Goal: Transaction & Acquisition: Purchase product/service

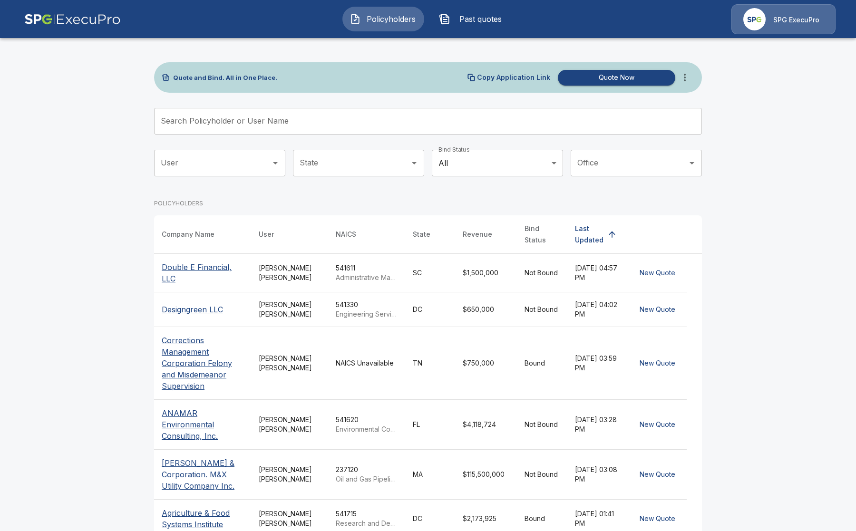
click at [459, 20] on span "Past quotes" at bounding box center [480, 18] width 52 height 11
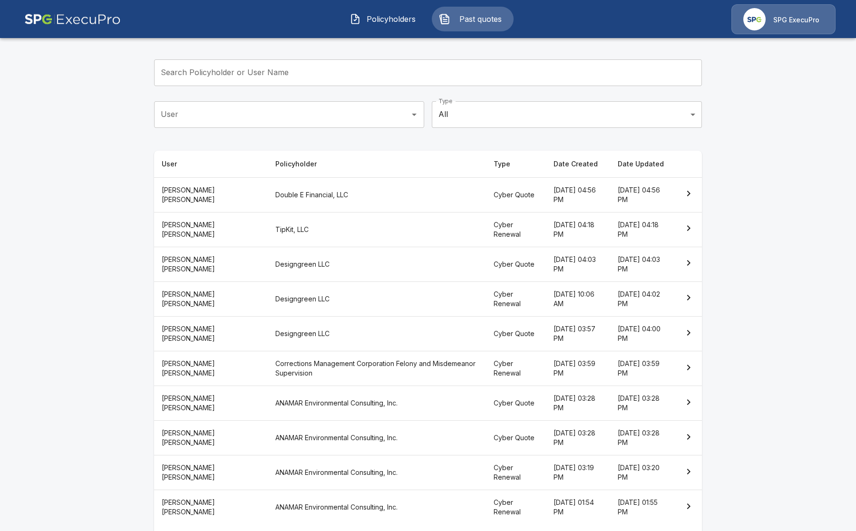
scroll to position [78, 0]
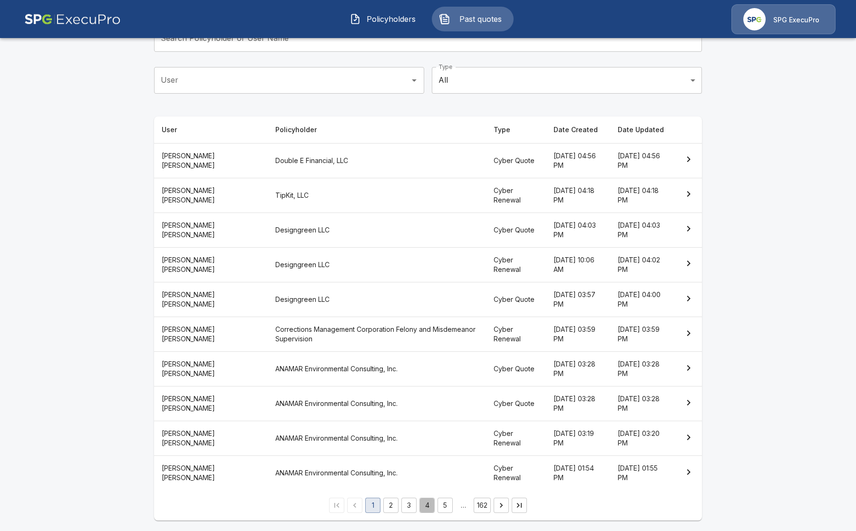
click at [435, 504] on button "4" at bounding box center [427, 505] width 15 height 15
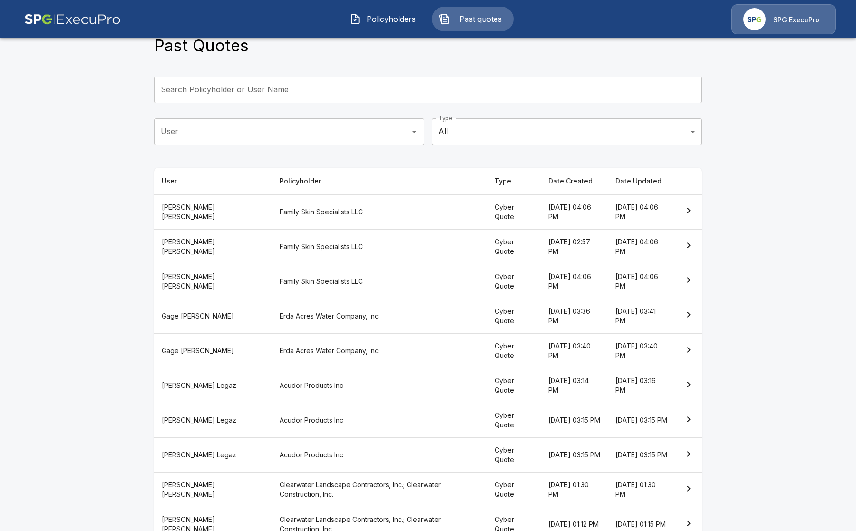
scroll to position [78, 0]
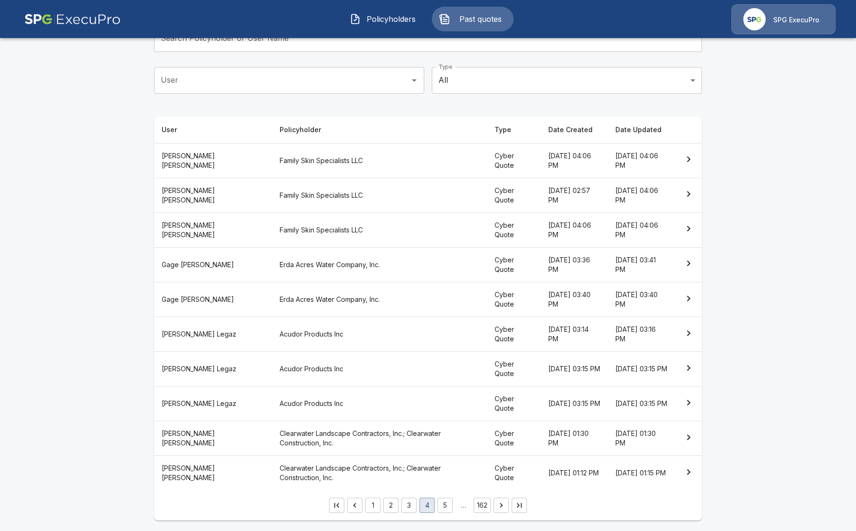
click at [423, 507] on li "4" at bounding box center [427, 505] width 18 height 15
click at [436, 506] on li "4" at bounding box center [427, 505] width 18 height 15
click at [443, 506] on button "5" at bounding box center [445, 505] width 15 height 15
click at [445, 506] on button "6" at bounding box center [445, 505] width 15 height 15
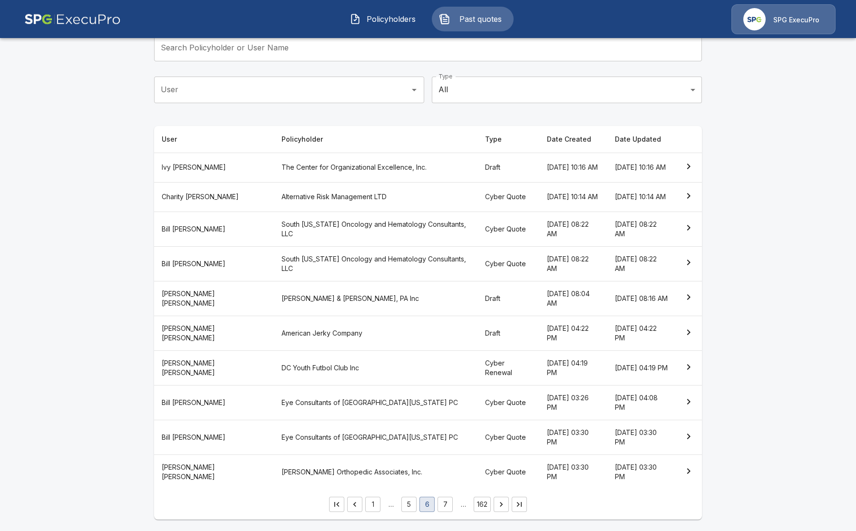
click at [302, 223] on th "South [US_STATE] Oncology and Hematology Consultants, LLC" at bounding box center [376, 229] width 204 height 35
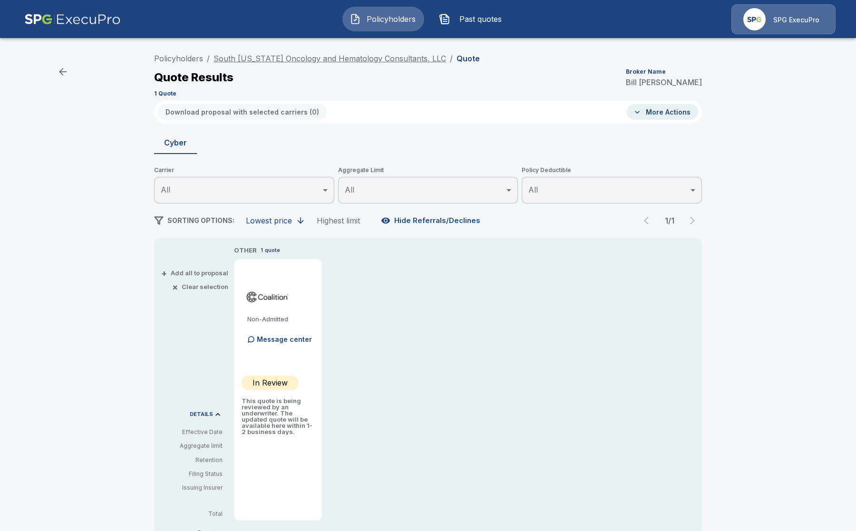
click at [231, 57] on link "South [US_STATE] Oncology and Hematology Consultants, LLC" at bounding box center [330, 59] width 233 height 10
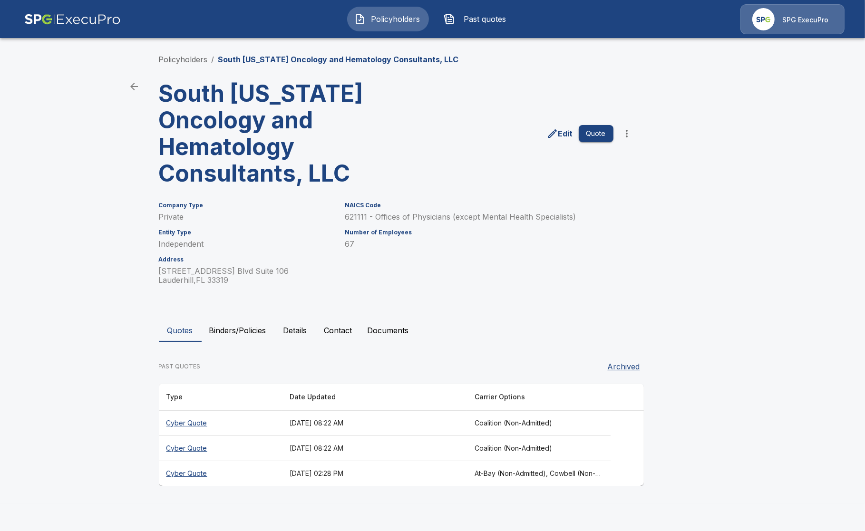
click at [597, 138] on button "Quote" at bounding box center [596, 134] width 35 height 18
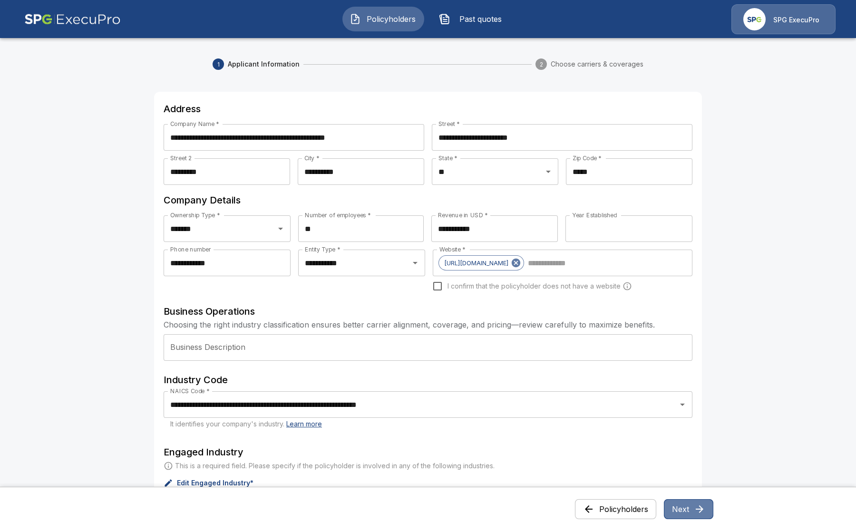
click at [684, 509] on button "Next" at bounding box center [688, 509] width 49 height 20
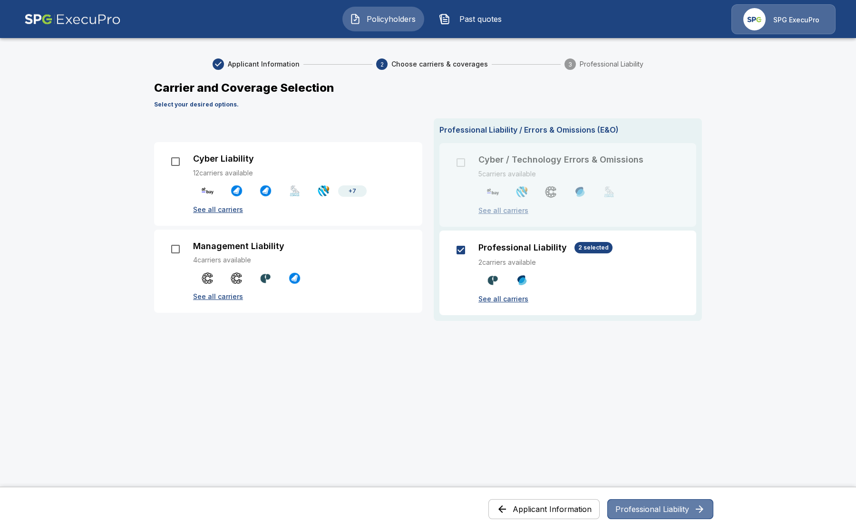
click at [694, 508] on button "Professional Liability" at bounding box center [660, 509] width 106 height 20
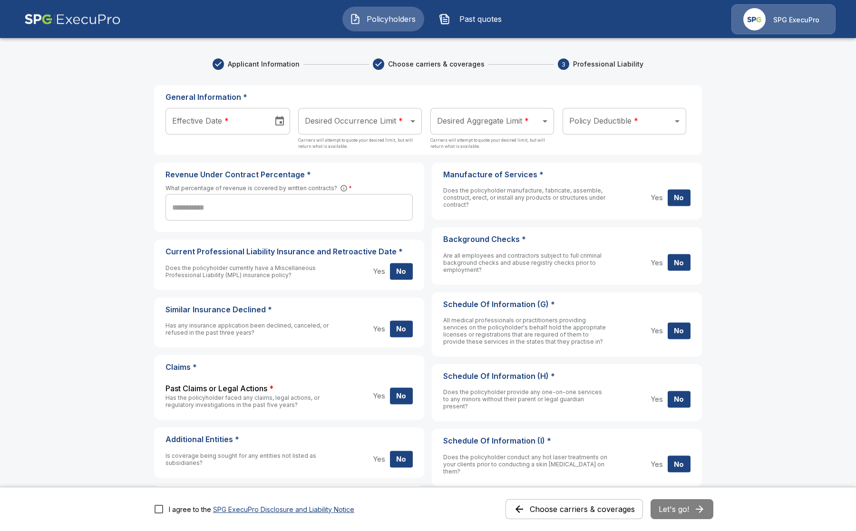
click at [588, 508] on button "Choose carriers & coverages" at bounding box center [574, 509] width 137 height 20
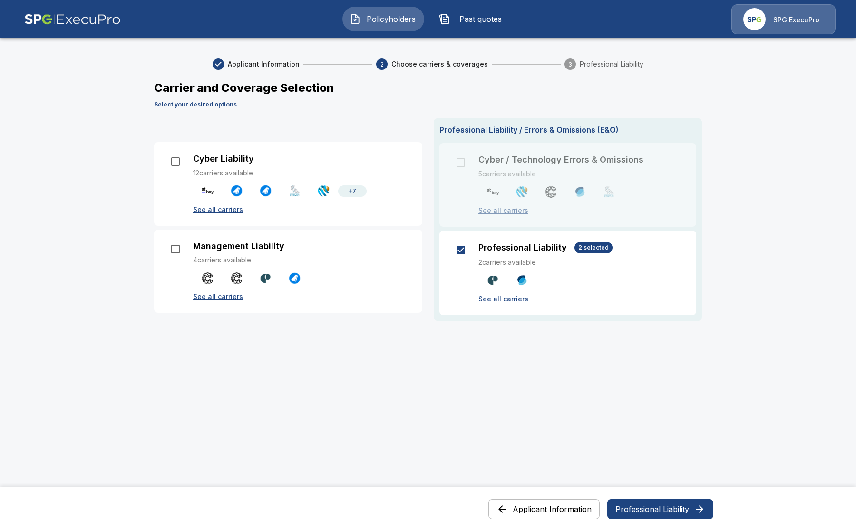
click at [661, 507] on button "Professional Liability" at bounding box center [660, 509] width 106 height 20
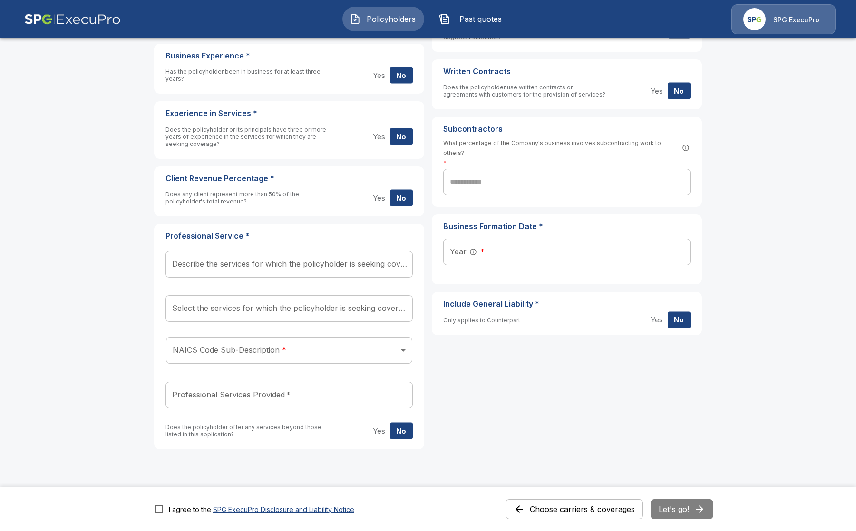
scroll to position [513, 0]
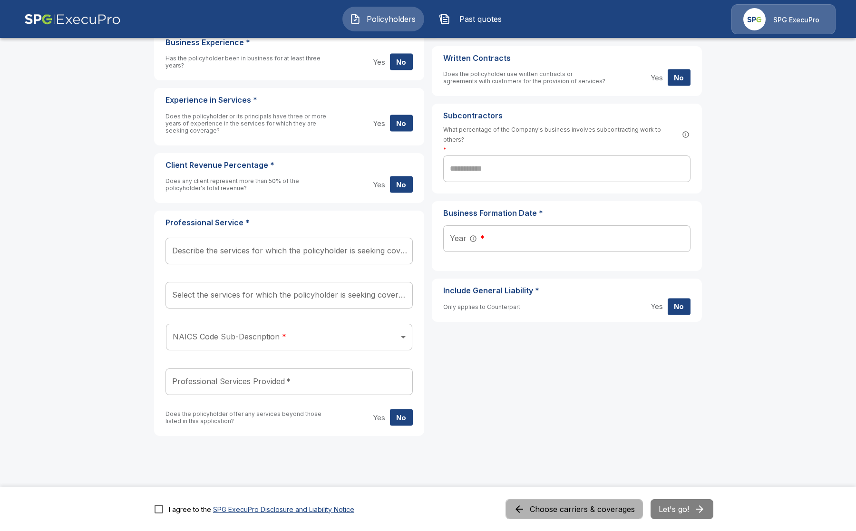
click at [570, 505] on button "Choose carriers & coverages" at bounding box center [574, 509] width 137 height 20
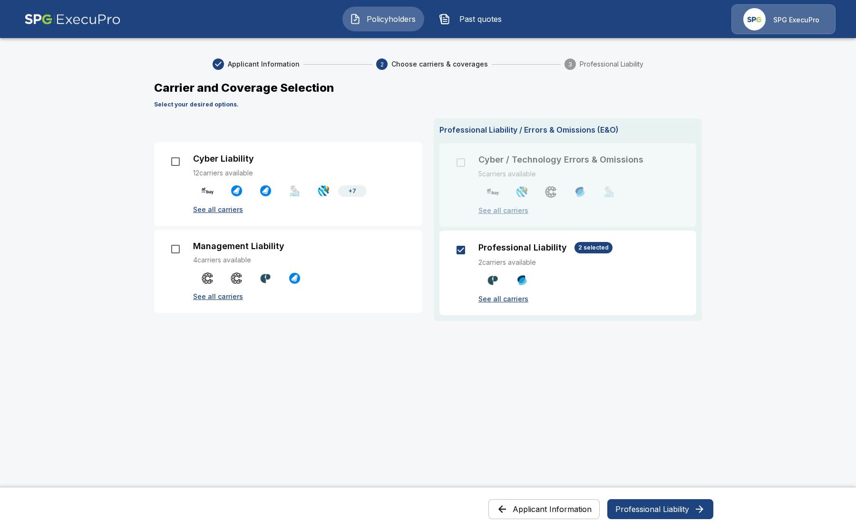
click at [519, 298] on p "See all carriers" at bounding box center [582, 299] width 206 height 10
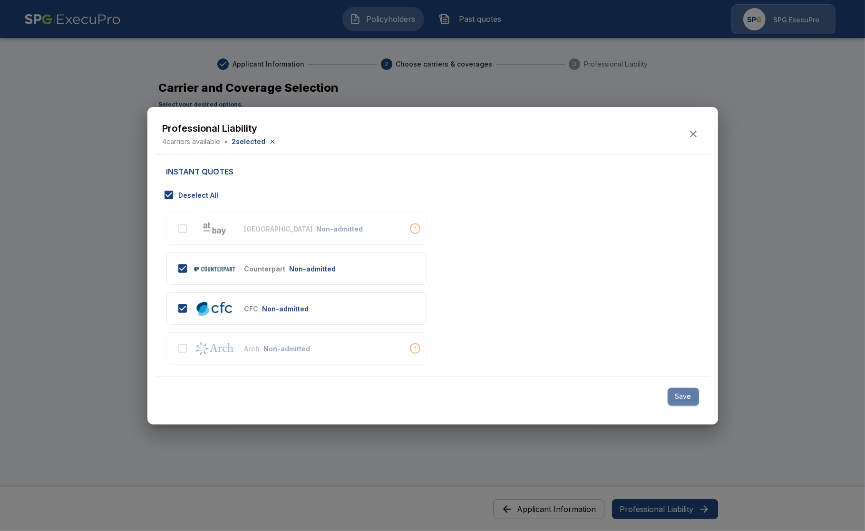
click at [688, 399] on button "Save" at bounding box center [683, 397] width 31 height 18
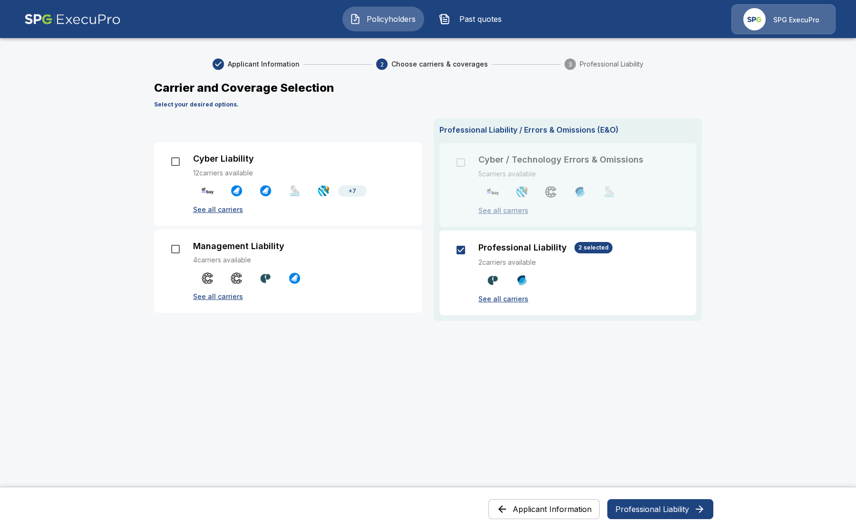
click at [653, 503] on button "Professional Liability" at bounding box center [660, 509] width 106 height 20
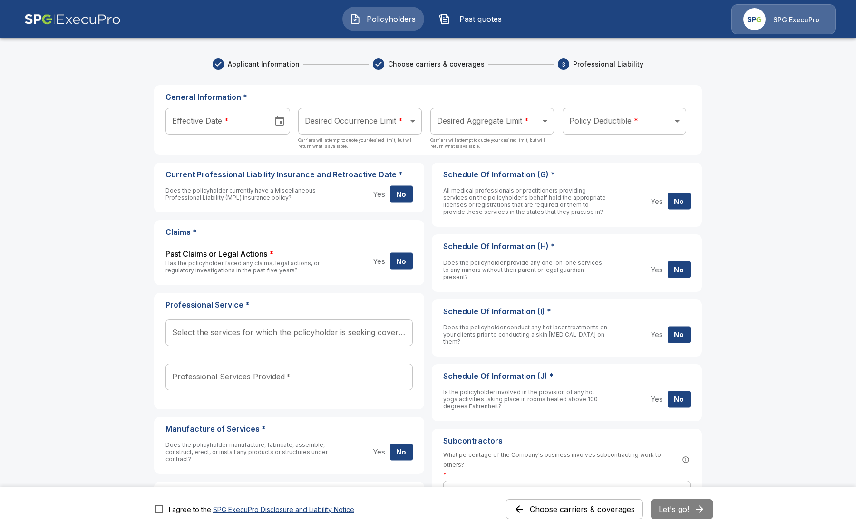
click at [575, 511] on button "Choose carriers & coverages" at bounding box center [574, 509] width 137 height 20
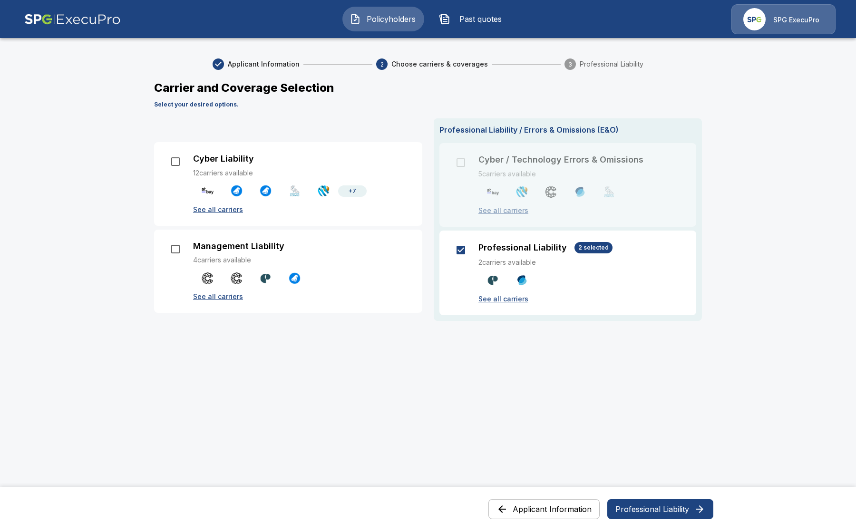
click at [663, 506] on button "Professional Liability" at bounding box center [660, 509] width 106 height 20
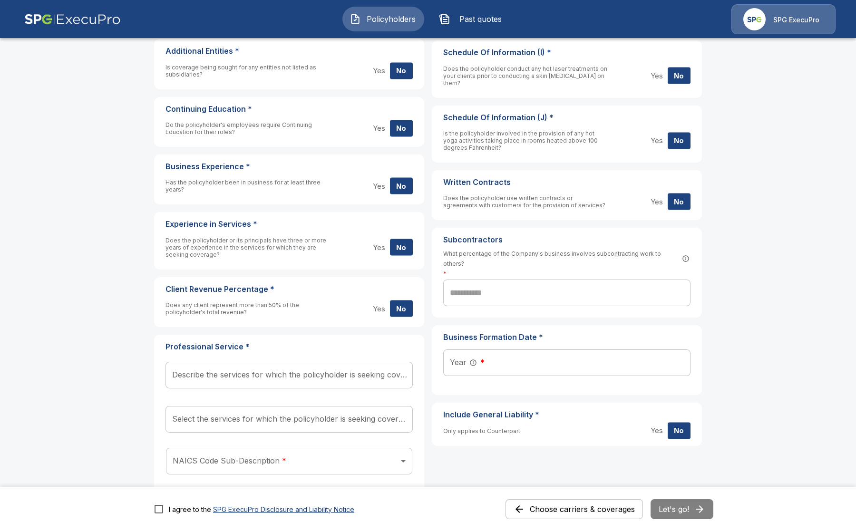
scroll to position [513, 0]
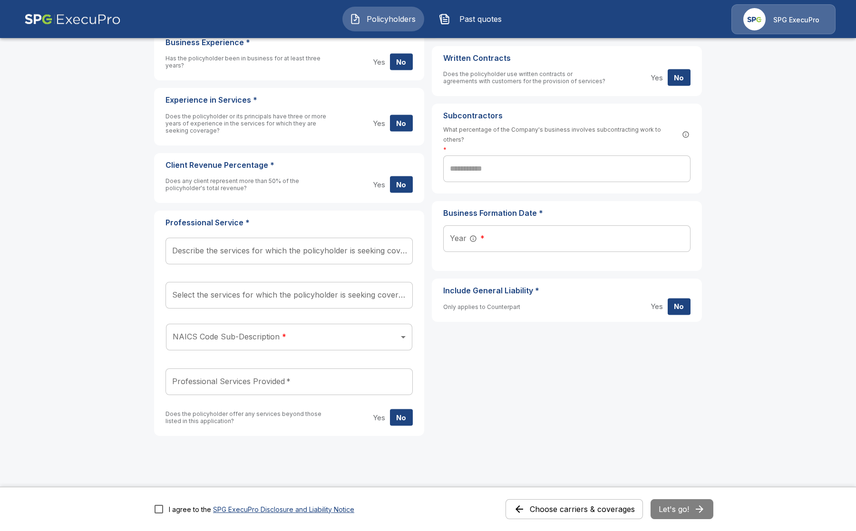
click at [617, 506] on button "Choose carriers & coverages" at bounding box center [574, 509] width 137 height 20
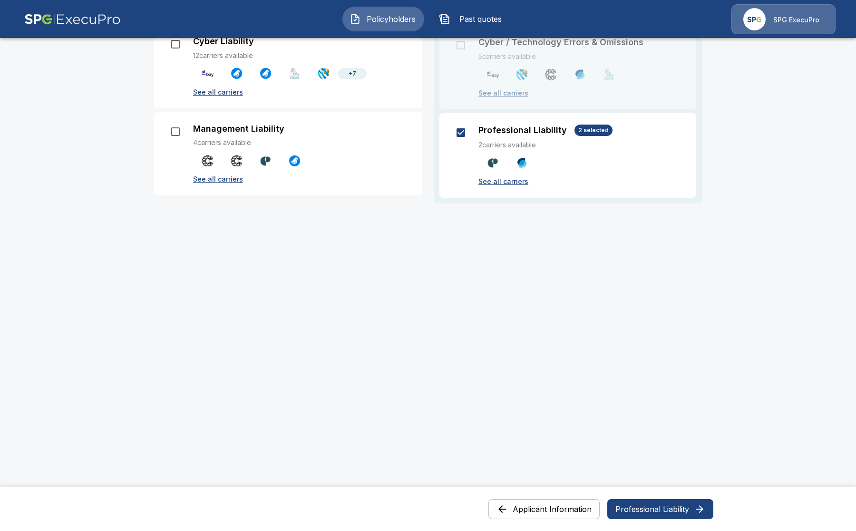
scroll to position [0, 0]
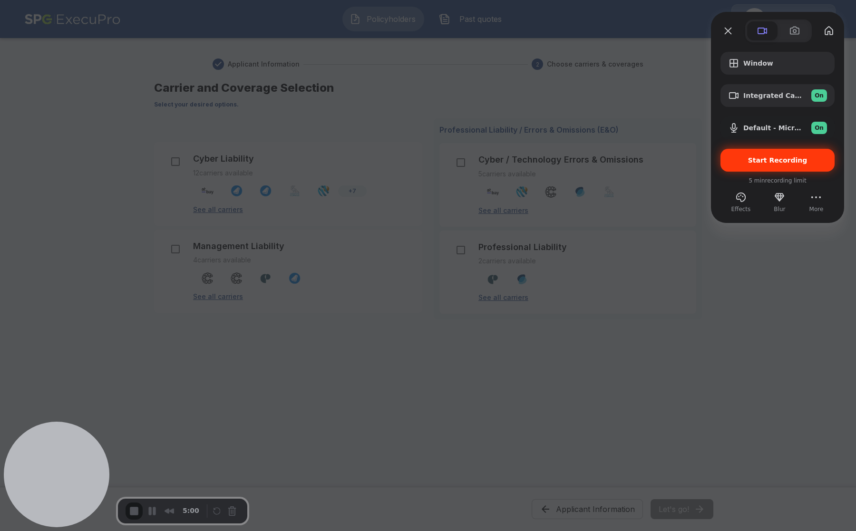
click at [787, 165] on div "Start Recording" at bounding box center [778, 160] width 114 height 23
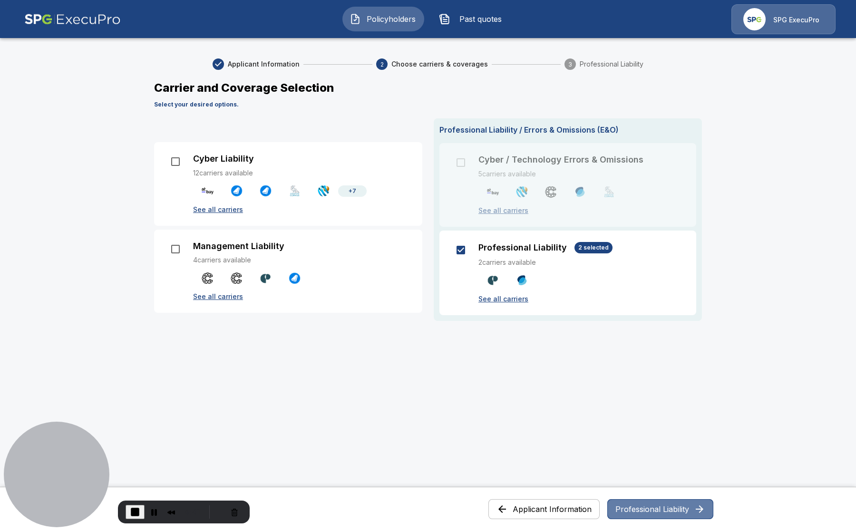
click at [688, 508] on button "Professional Liability" at bounding box center [660, 509] width 106 height 20
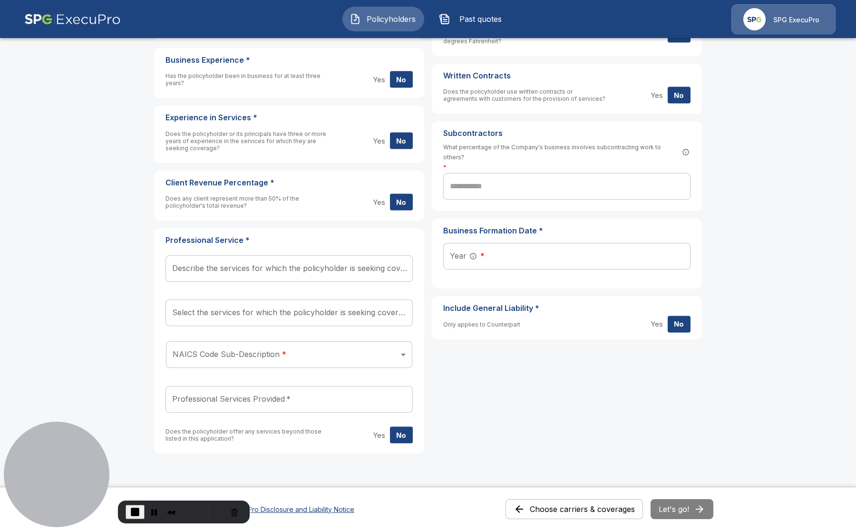
scroll to position [513, 0]
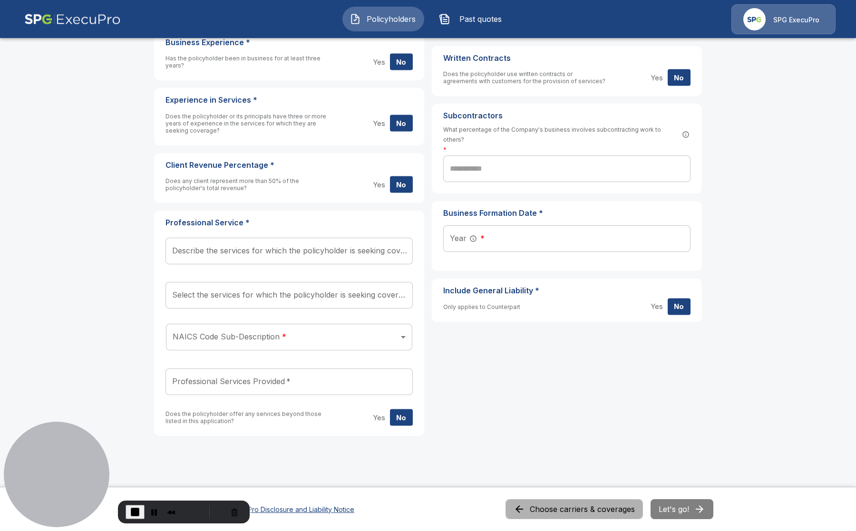
click at [574, 504] on button "Choose carriers & coverages" at bounding box center [574, 509] width 137 height 20
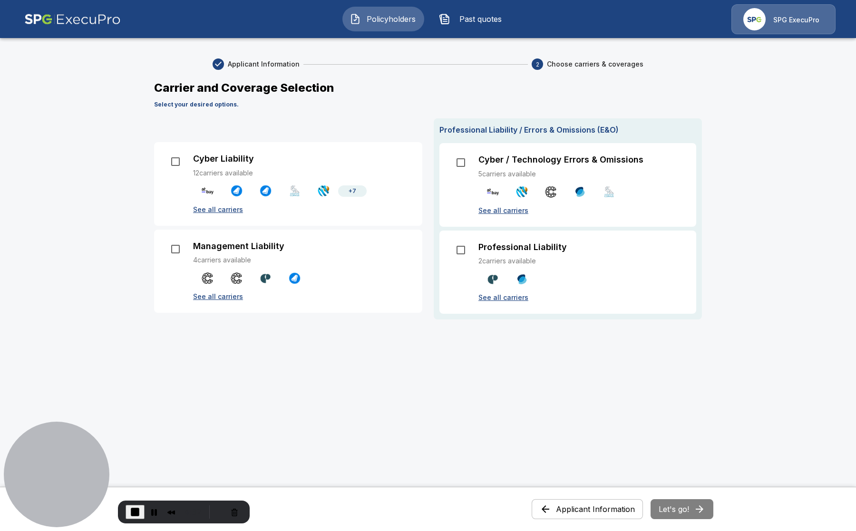
click at [509, 298] on p "See all carriers" at bounding box center [582, 298] width 206 height 10
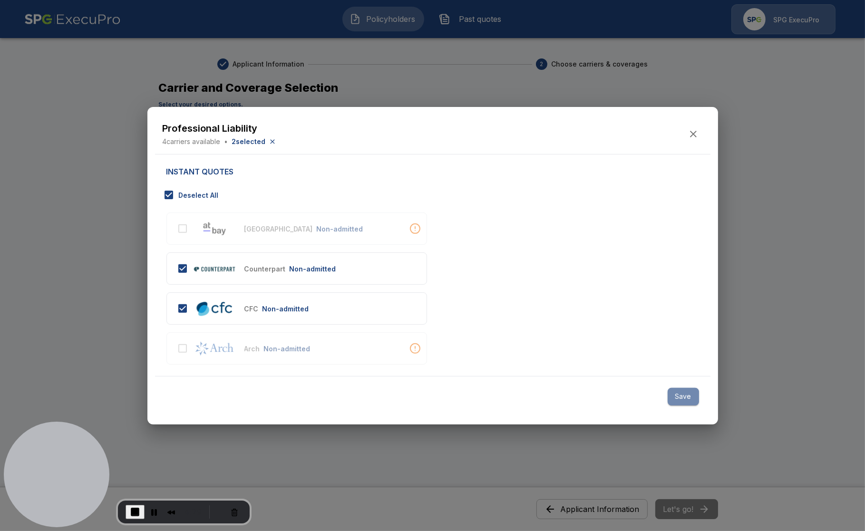
click at [688, 392] on button "Save" at bounding box center [683, 397] width 31 height 18
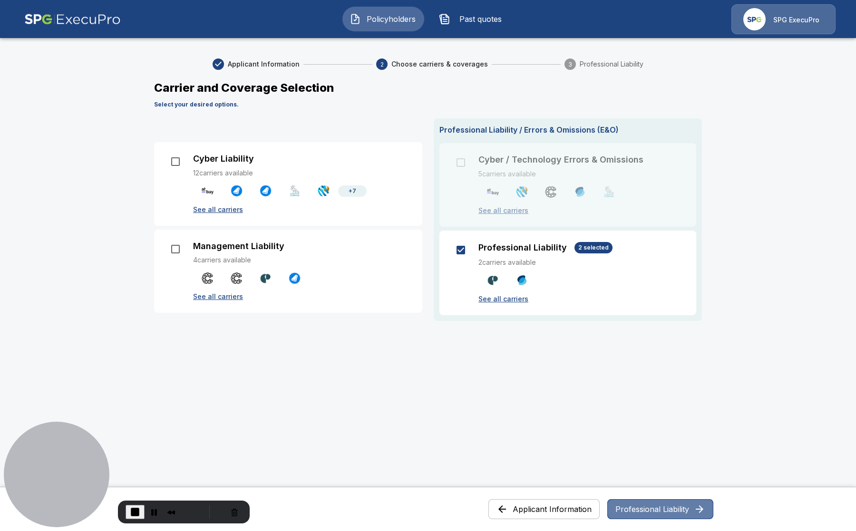
click at [670, 509] on button "Professional Liability" at bounding box center [660, 509] width 106 height 20
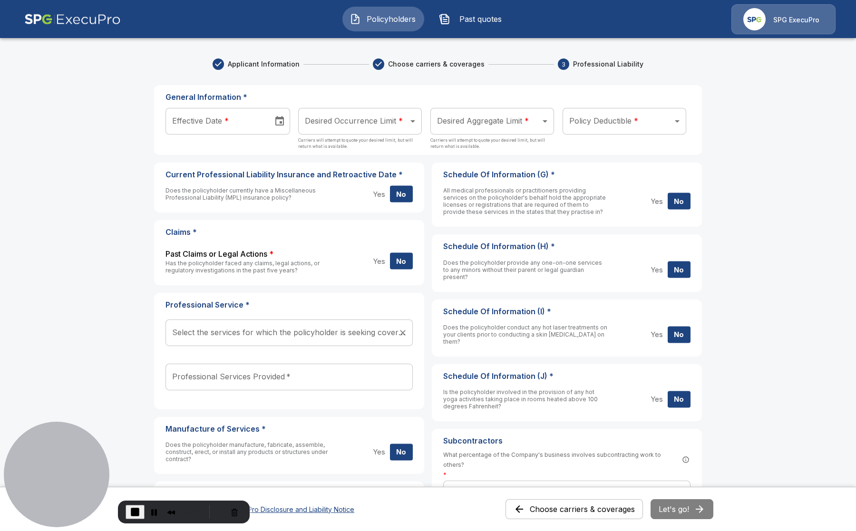
click at [289, 335] on input "Select the services for which the policyholder is seeking coverage:   *" at bounding box center [282, 333] width 225 height 18
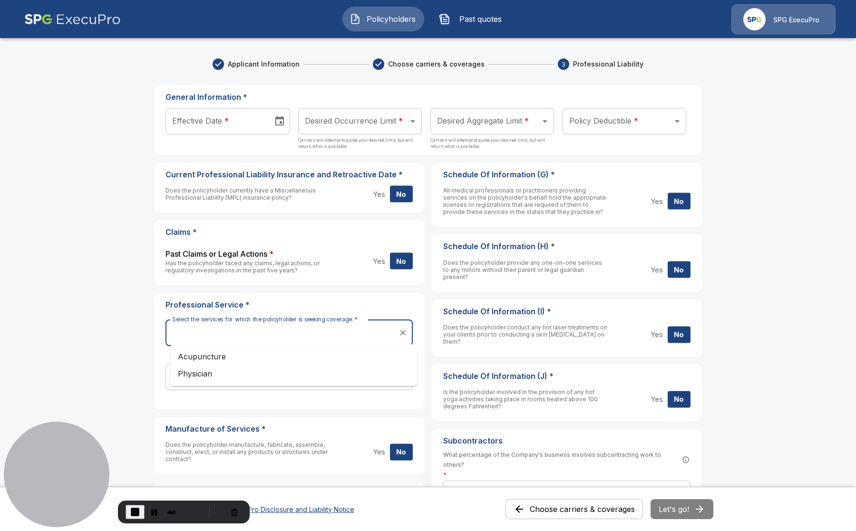
drag, startPoint x: 122, startPoint y: 406, endPoint x: 163, endPoint y: 400, distance: 41.4
click at [133, 404] on main "Applicant Information Choose carriers & coverages 3 Professional Liability Gene…" at bounding box center [428, 336] width 856 height 672
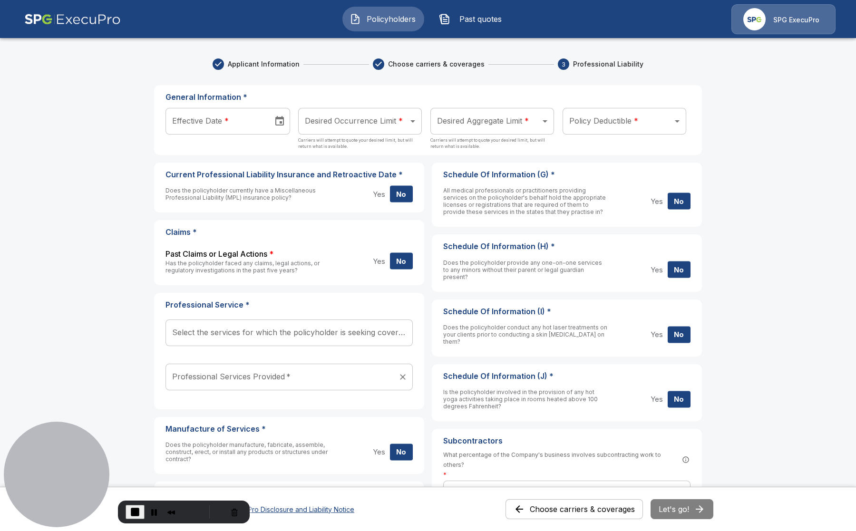
click at [259, 374] on input "Professional Services Provided   *" at bounding box center [282, 377] width 225 height 18
click at [119, 334] on main "Applicant Information Choose carriers & coverages 3 Professional Liability Gene…" at bounding box center [428, 336] width 856 height 672
click at [601, 509] on button "Choose carriers & coverages" at bounding box center [574, 509] width 137 height 20
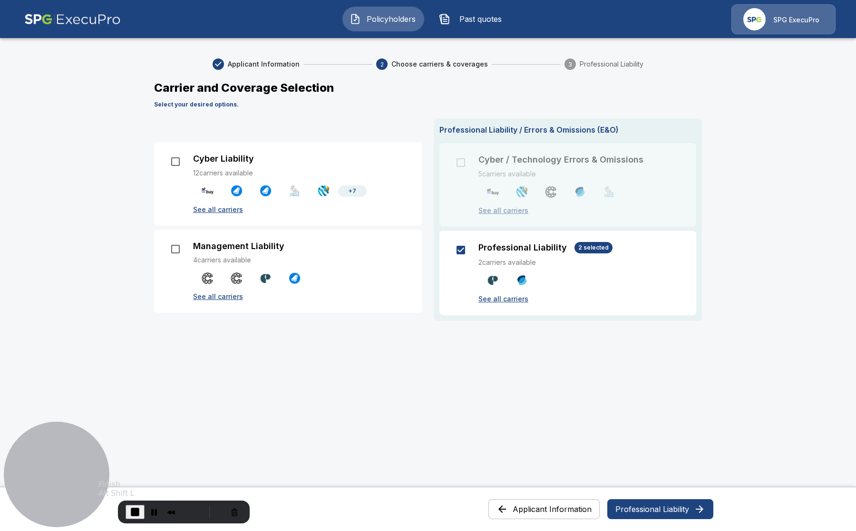
click at [131, 510] on span "End Recording" at bounding box center [134, 512] width 11 height 11
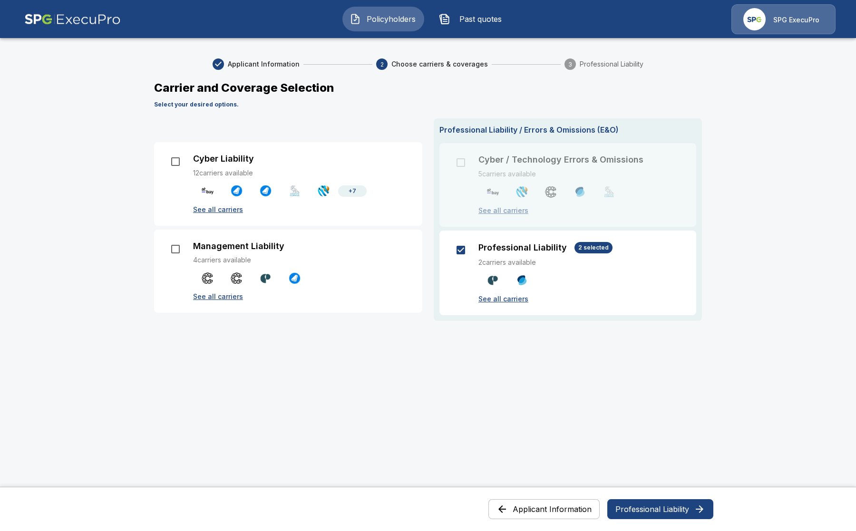
click at [576, 503] on button "Applicant Information" at bounding box center [544, 509] width 111 height 20
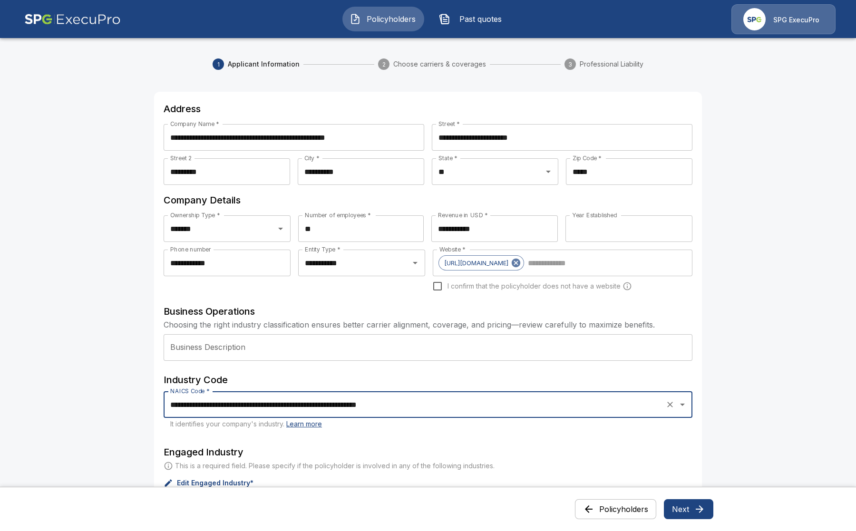
drag, startPoint x: 471, startPoint y: 401, endPoint x: 158, endPoint y: 401, distance: 313.0
click at [158, 401] on div "**********" at bounding box center [428, 464] width 571 height 856
